Goal: Task Accomplishment & Management: Manage account settings

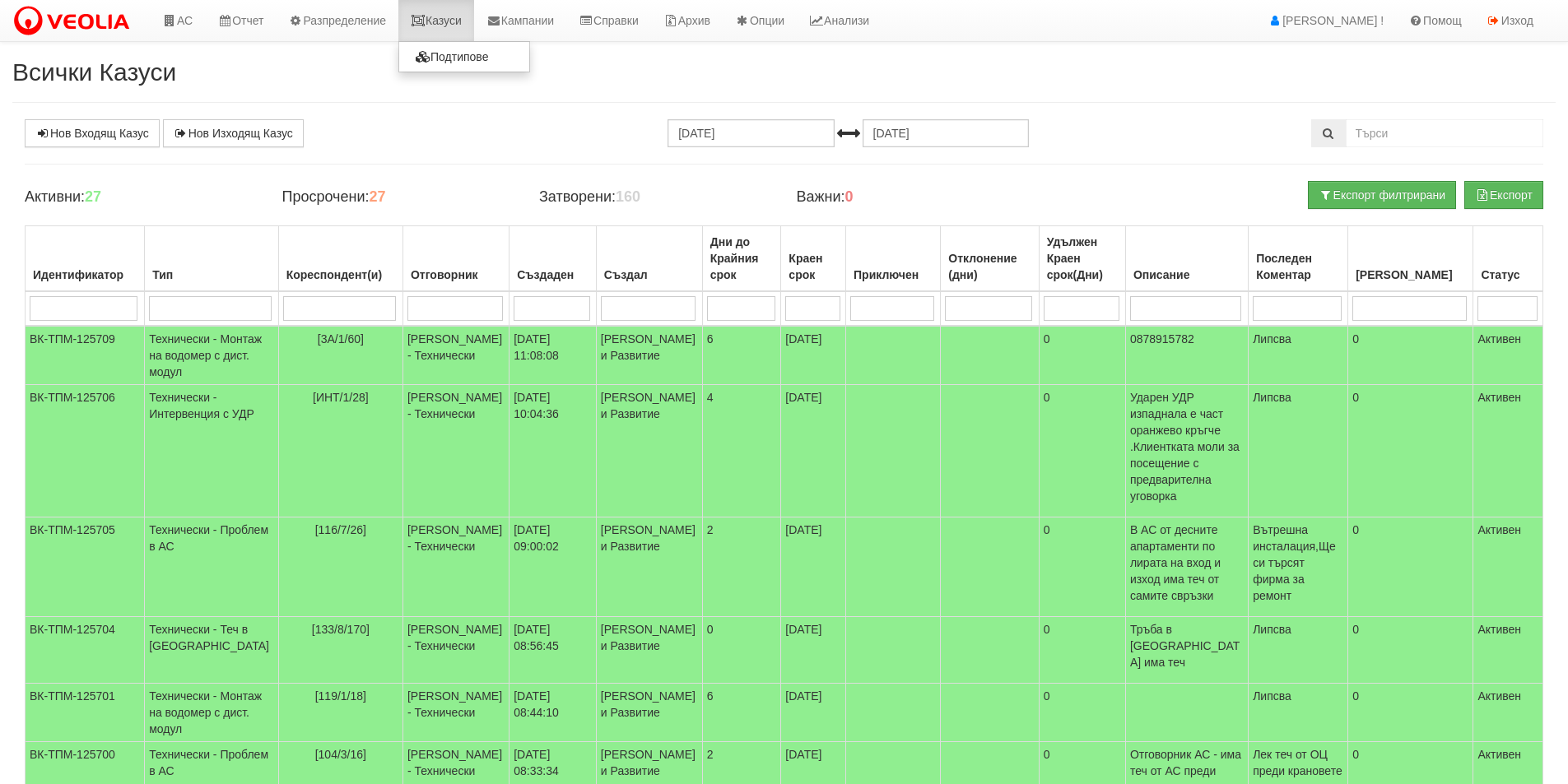
click at [448, 27] on link "Казуси" at bounding box center [436, 20] width 76 height 41
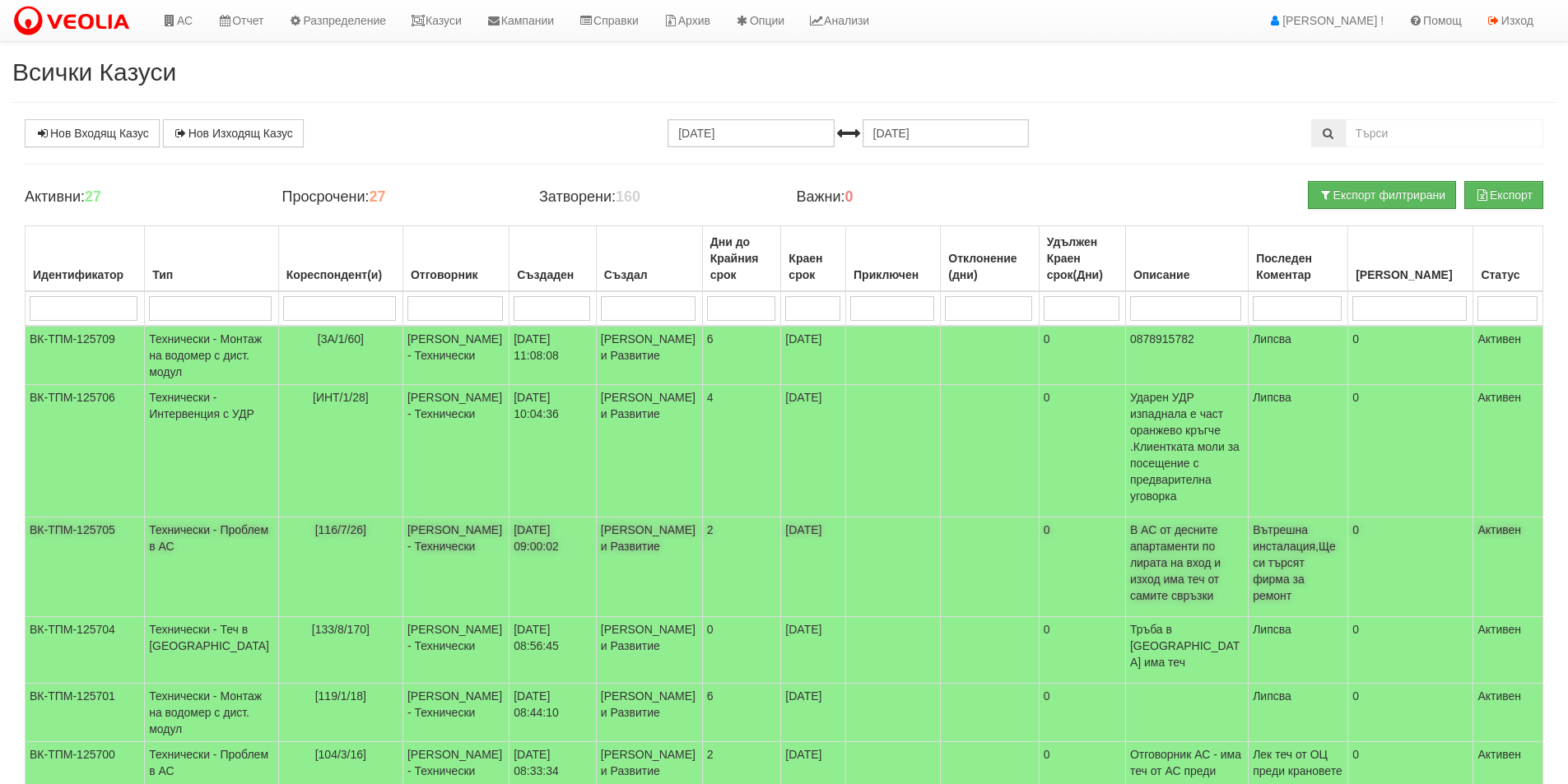
click at [846, 528] on td at bounding box center [893, 568] width 95 height 100
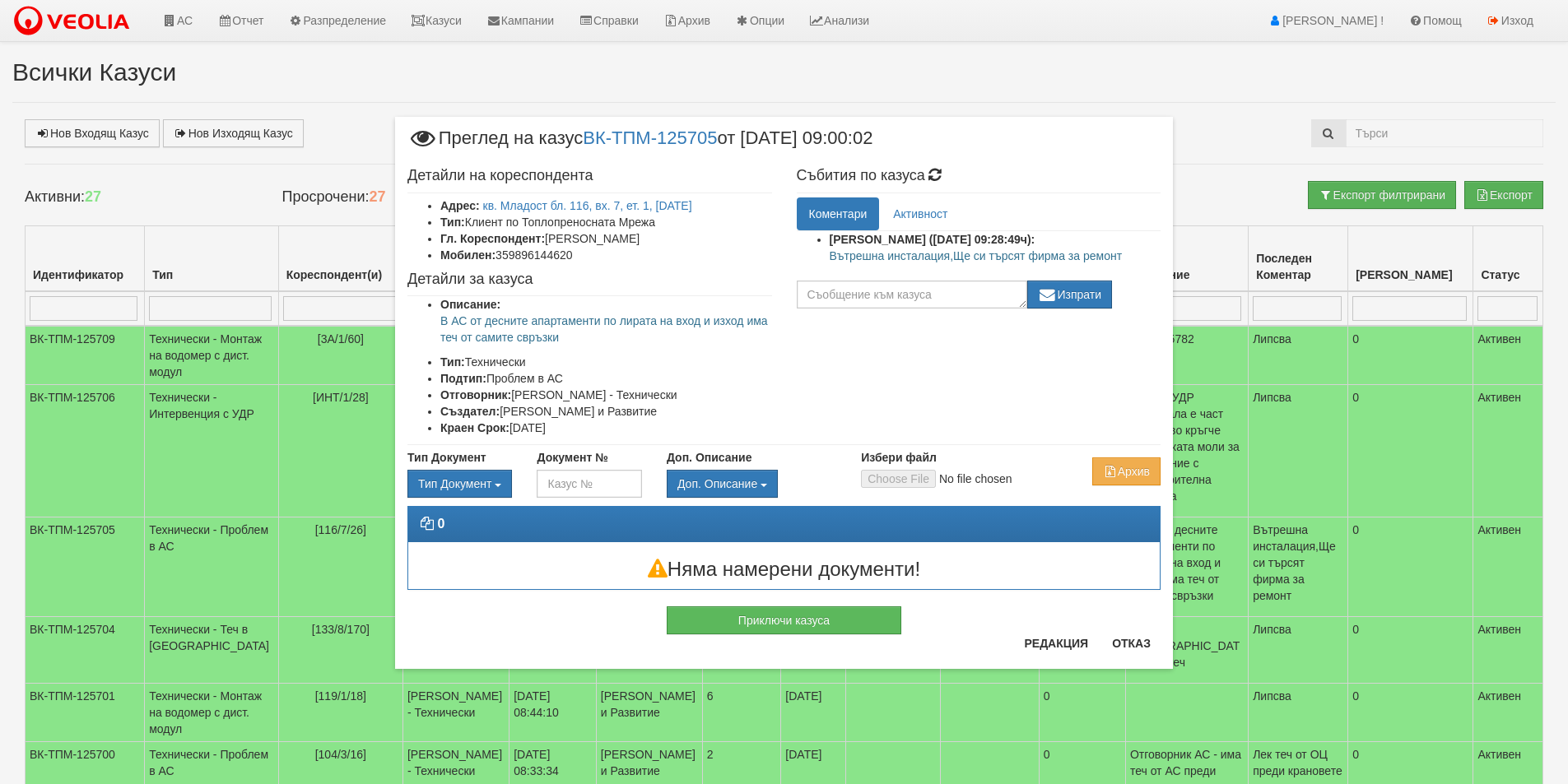
click at [1133, 658] on div "Редакция Отказ" at bounding box center [1087, 649] width 147 height 38
click at [1128, 653] on button "Отказ" at bounding box center [1131, 643] width 58 height 27
